Goal: Task Accomplishment & Management: Complete application form

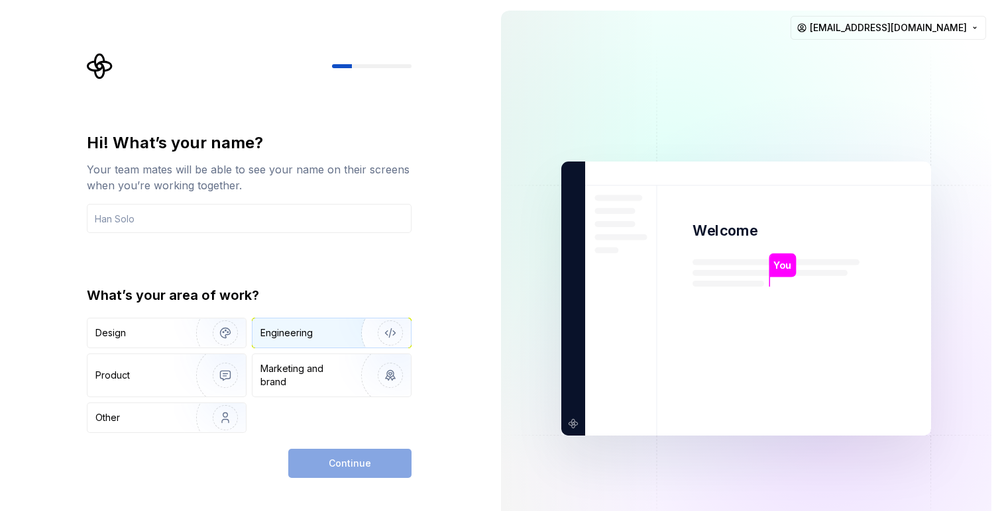
click at [357, 326] on img "button" at bounding box center [381, 333] width 85 height 89
click at [272, 224] on input "text" at bounding box center [249, 218] width 325 height 29
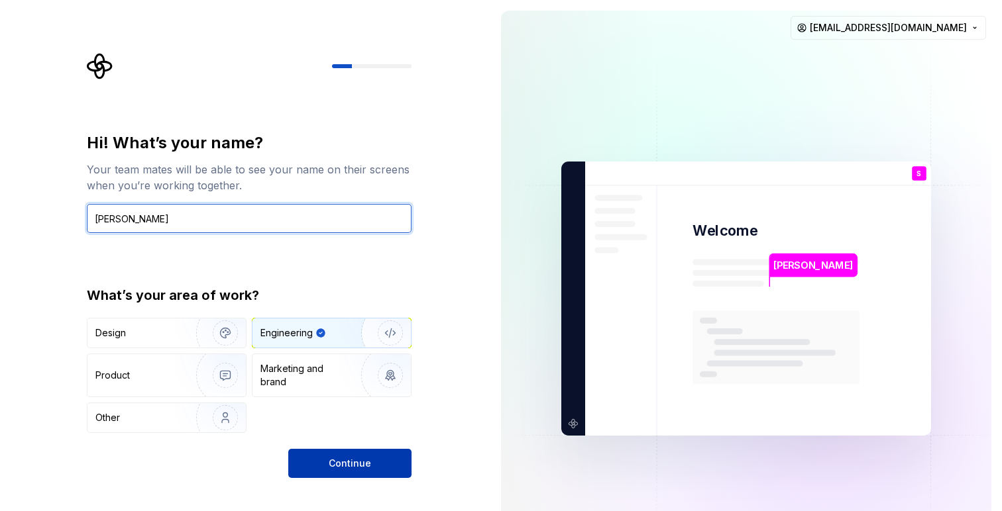
type input "[PERSON_NAME]"
click at [328, 462] on button "Continue" at bounding box center [349, 463] width 123 height 29
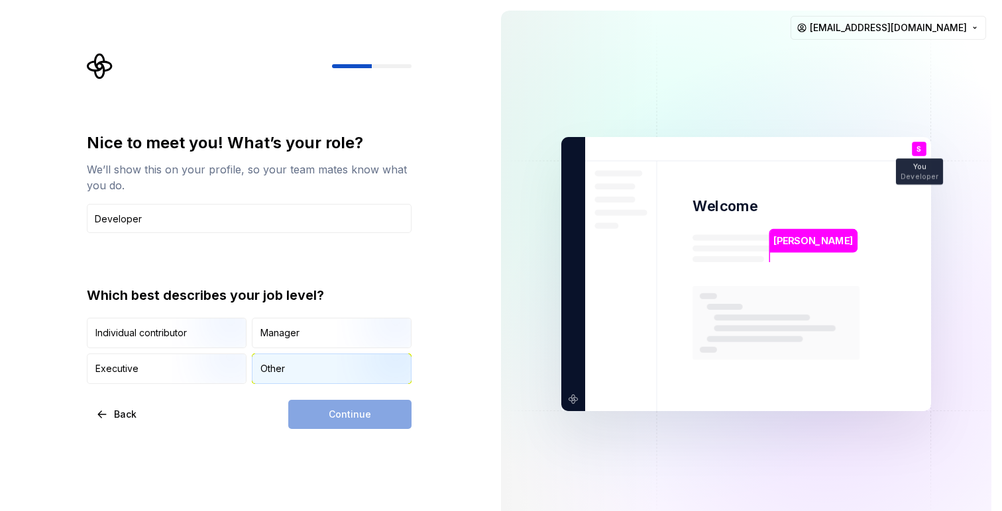
type input "Developer"
click at [286, 364] on div "Other" at bounding box center [331, 368] width 158 height 29
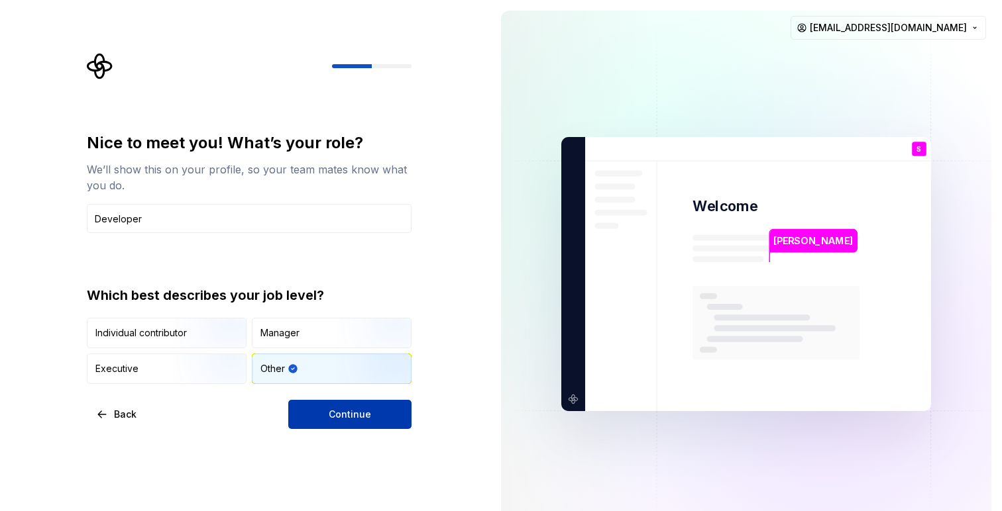
click at [310, 412] on button "Continue" at bounding box center [349, 414] width 123 height 29
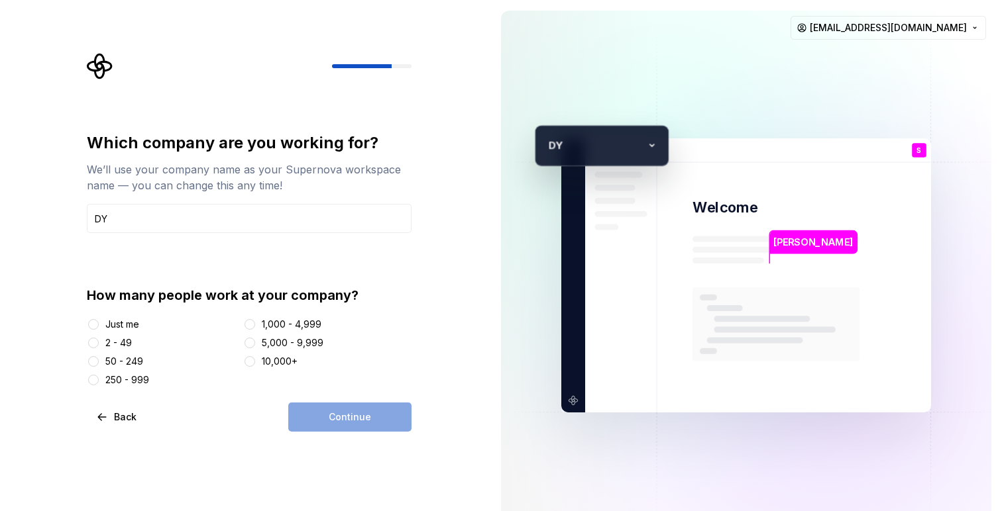
type input "DYO APP"
click at [96, 344] on button "2 - 49" at bounding box center [93, 343] width 11 height 11
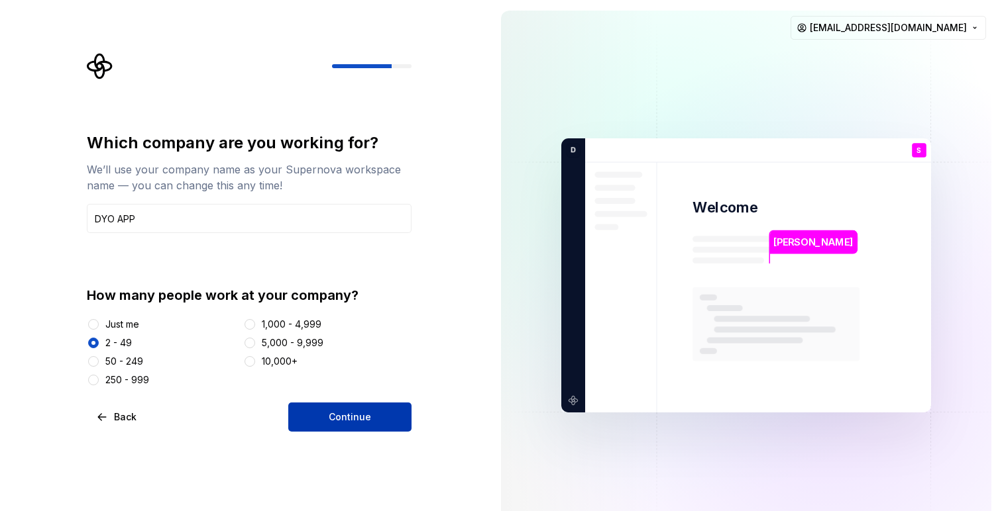
click at [326, 419] on button "Continue" at bounding box center [349, 417] width 123 height 29
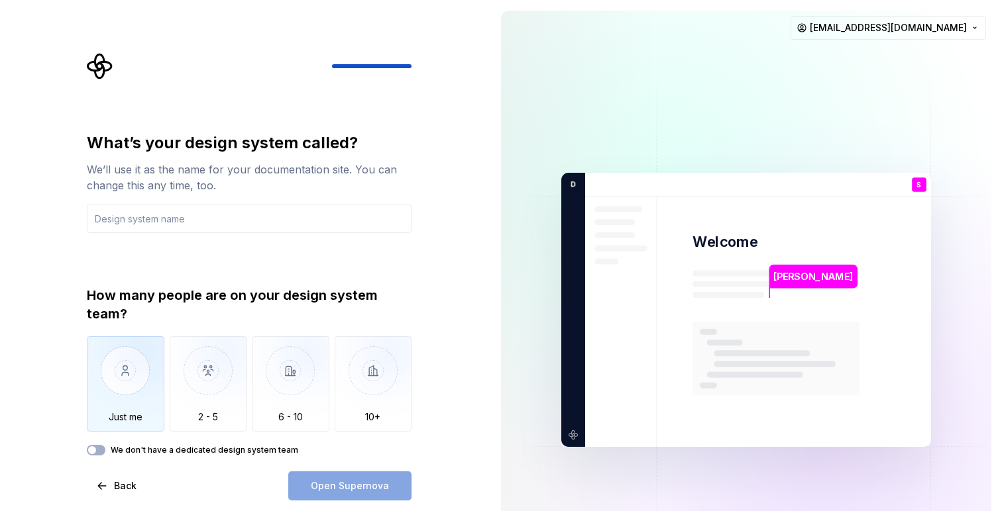
click at [134, 386] on img "button" at bounding box center [126, 380] width 78 height 89
click at [204, 223] on input "text" at bounding box center [249, 218] width 325 height 29
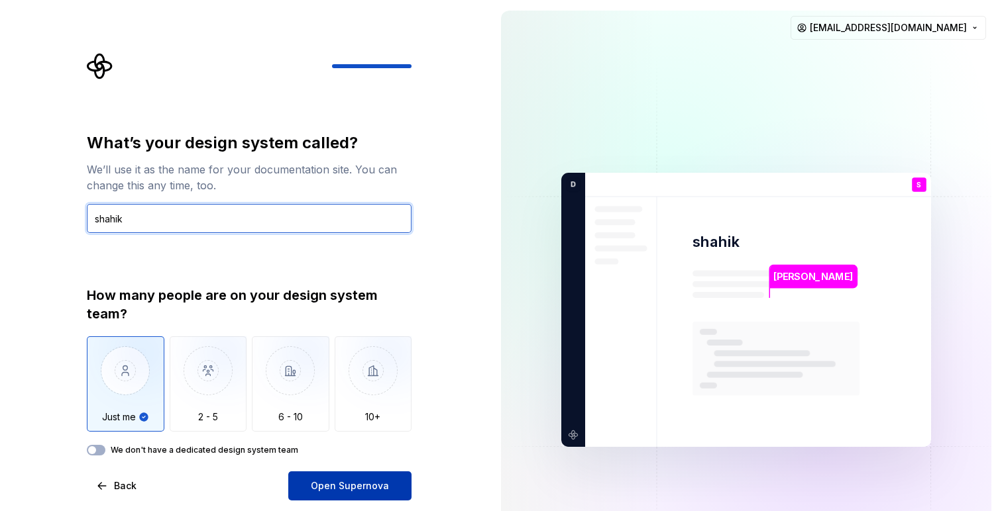
type input "shahik"
click at [332, 482] on span "Open Supernova" at bounding box center [350, 486] width 78 height 13
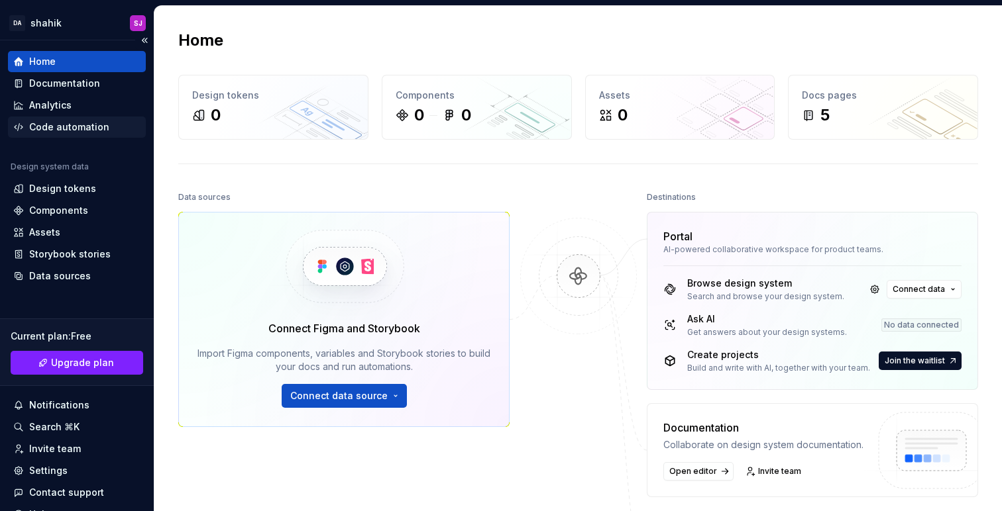
click at [70, 124] on div "Code automation" at bounding box center [69, 127] width 80 height 13
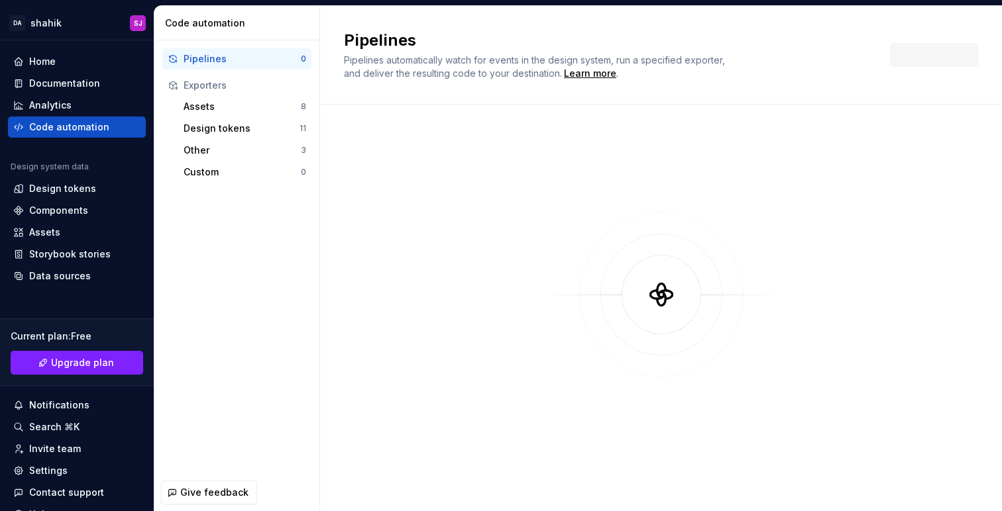
click at [281, 305] on div "Pipelines 0 Exporters Assets 8 Design tokens 11 Other 3 Custom 0" at bounding box center [236, 257] width 165 height 434
